Goal: Task Accomplishment & Management: Manage account settings

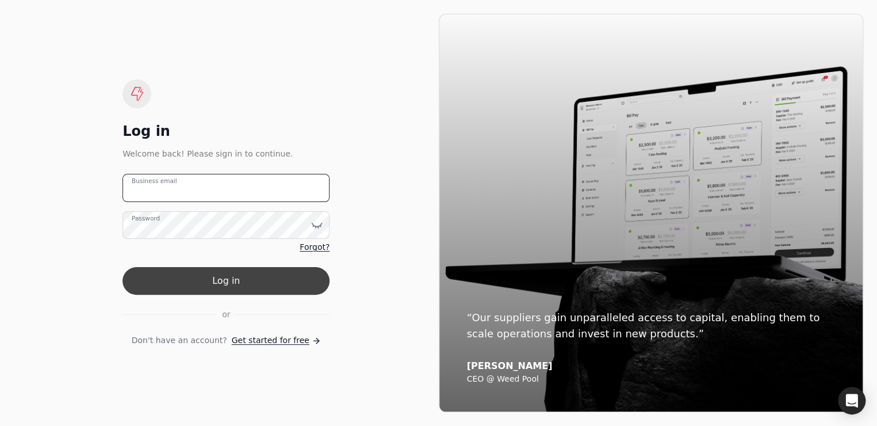
type email "[PERSON_NAME][EMAIL_ADDRESS][DOMAIN_NAME][PERSON_NAME]"
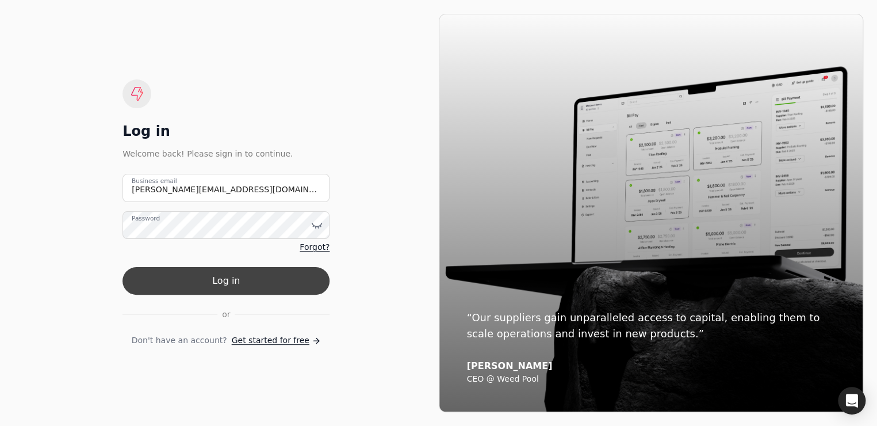
click at [232, 284] on button "Log in" at bounding box center [226, 281] width 207 height 28
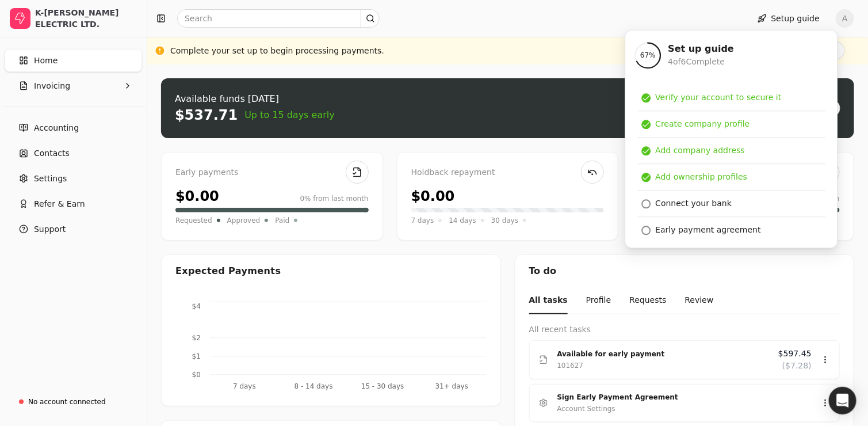
click at [567, 43] on div "Complete your set up to begin processing payments. Finish set up" at bounding box center [507, 50] width 675 height 18
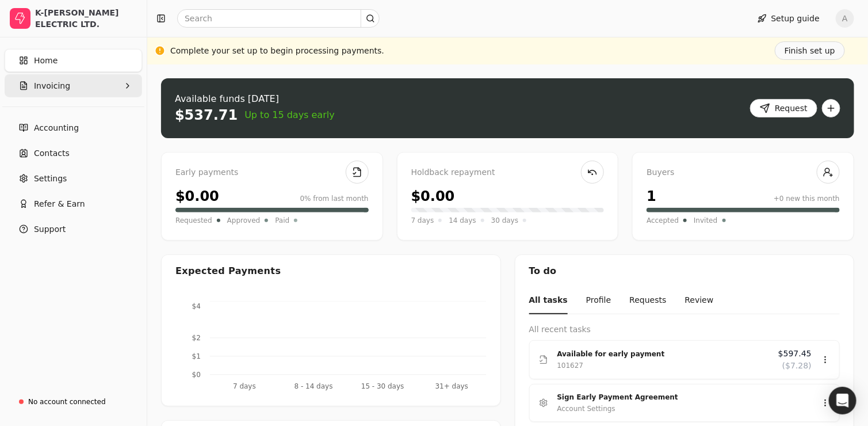
click at [60, 82] on span "Invoicing" at bounding box center [52, 86] width 36 height 12
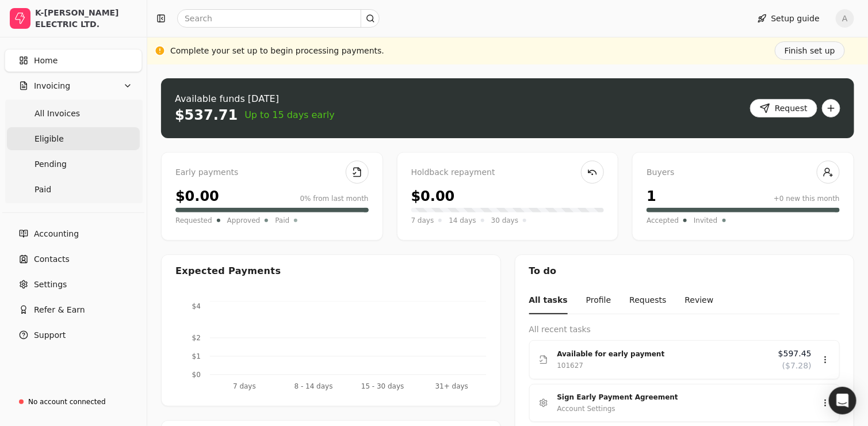
click at [49, 140] on span "Eligible" at bounding box center [49, 139] width 29 height 12
